Goal: Use online tool/utility: Utilize a website feature to perform a specific function

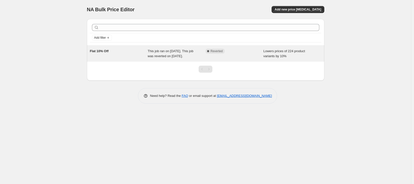
click at [260, 57] on div "Complete Reverted" at bounding box center [235, 54] width 58 height 10
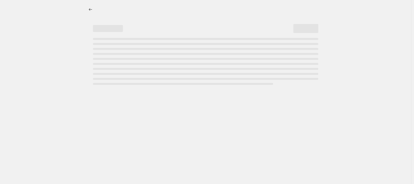
select select "percentage"
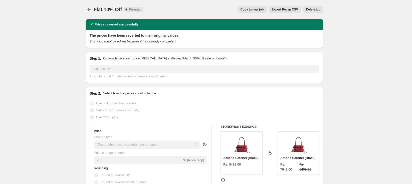
click at [243, 10] on span "Copy to new job" at bounding box center [251, 10] width 23 height 4
select select "percentage"
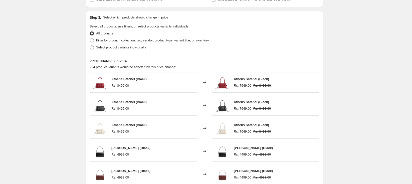
scroll to position [316, 0]
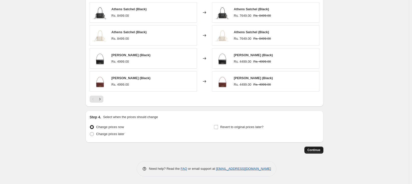
click at [312, 153] on button "Continue" at bounding box center [313, 150] width 19 height 7
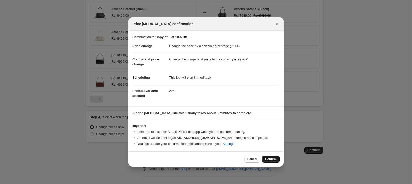
click at [265, 157] on span "Confirm" at bounding box center [271, 159] width 12 height 4
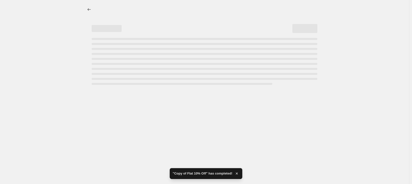
select select "percentage"
